Goal: Information Seeking & Learning: Learn about a topic

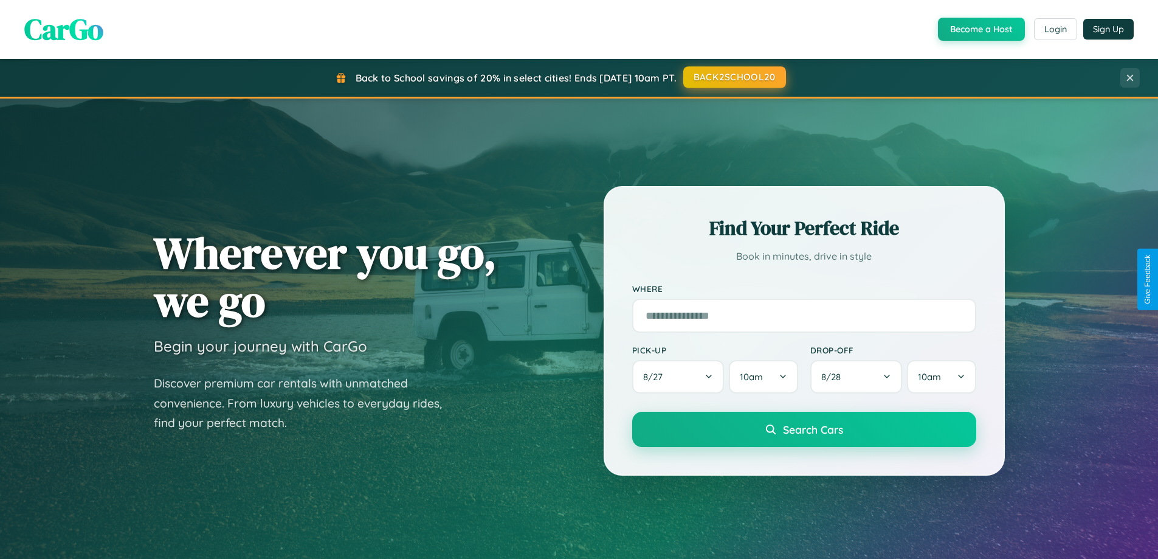
click at [734, 78] on button "BACK2SCHOOL20" at bounding box center [734, 77] width 103 height 22
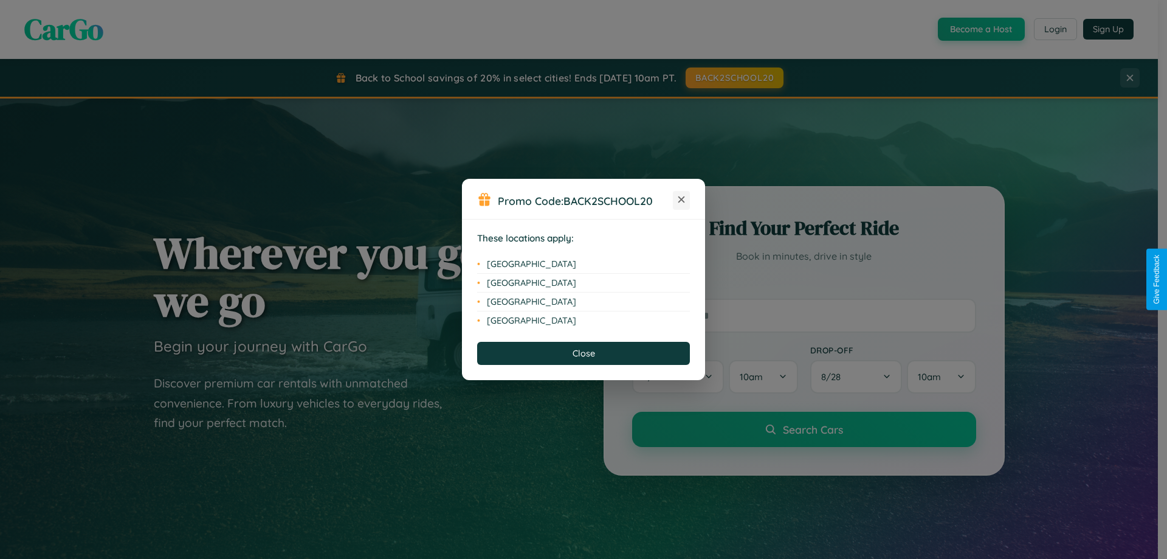
click at [682, 200] on icon at bounding box center [681, 199] width 7 height 7
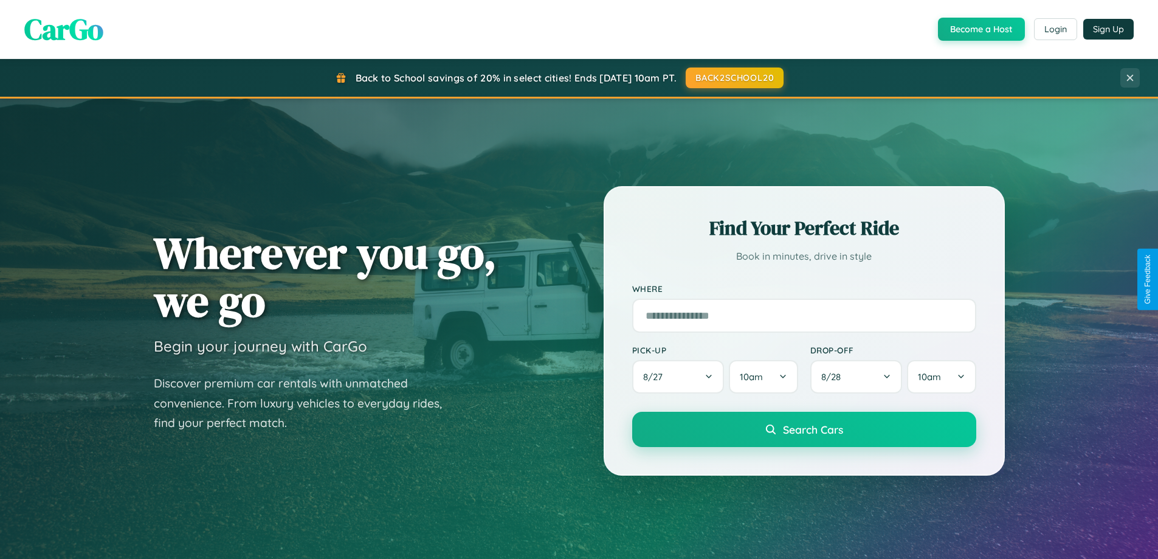
scroll to position [1071, 0]
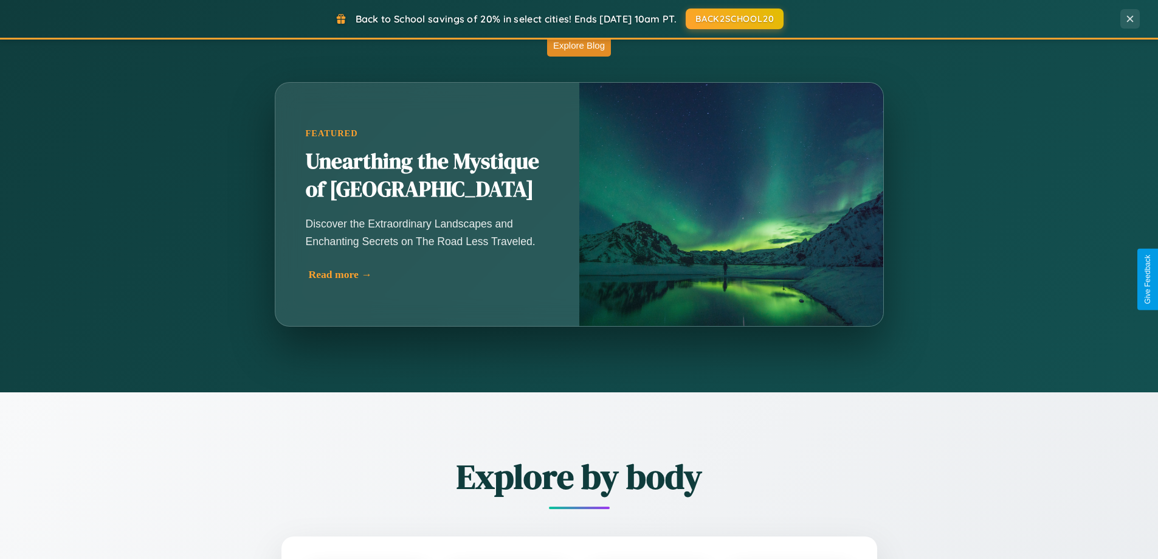
click at [427, 274] on div "Read more →" at bounding box center [430, 274] width 243 height 13
